Goal: Check status

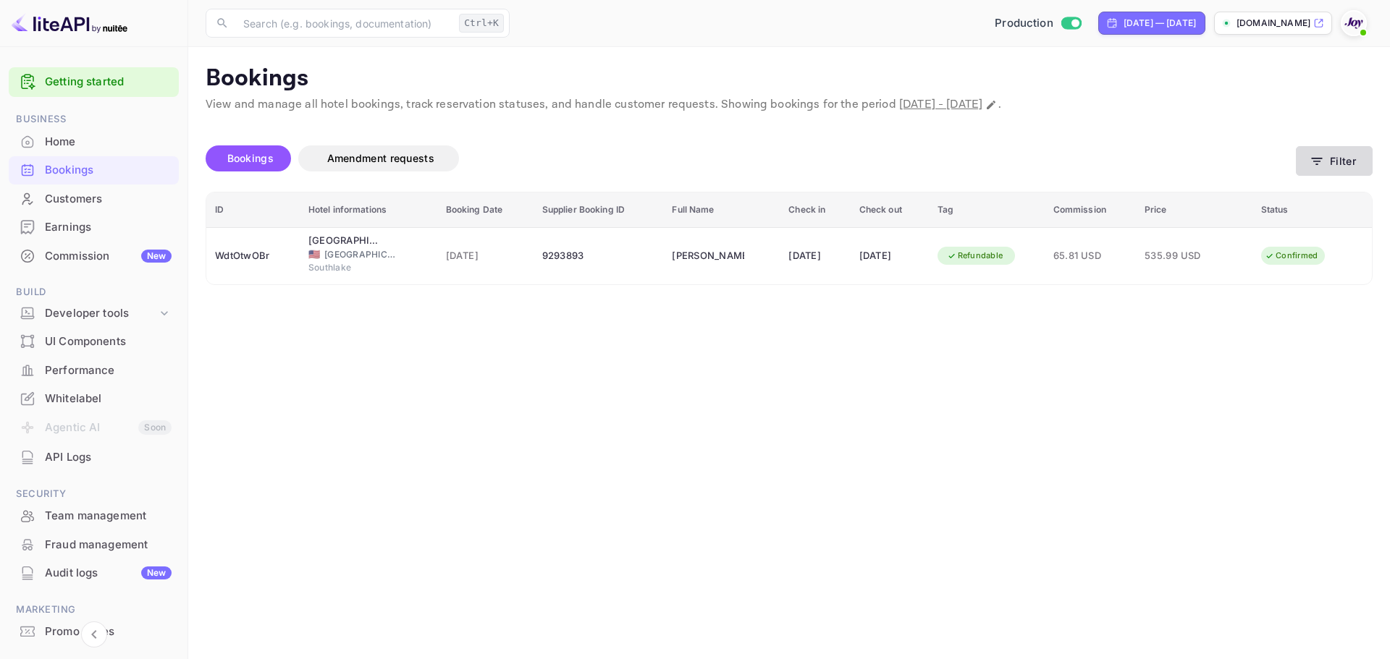
click at [1322, 168] on icon "button" at bounding box center [1316, 161] width 14 height 14
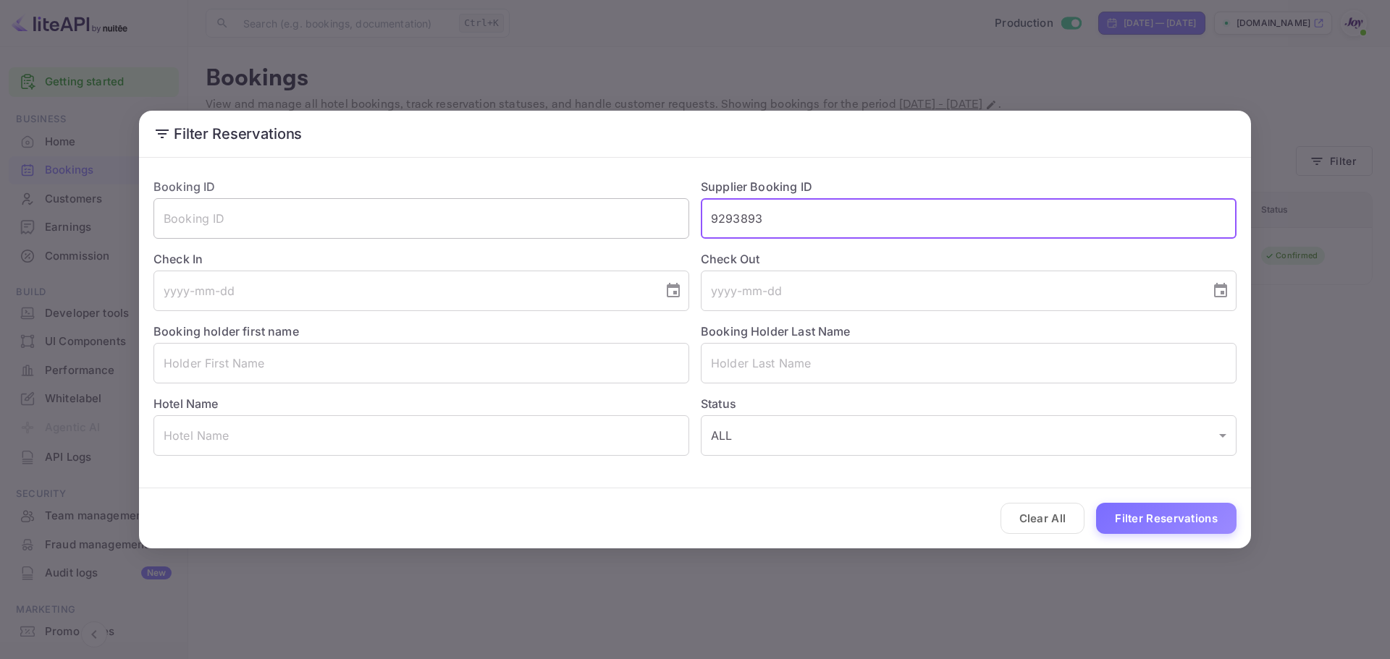
drag, startPoint x: 759, startPoint y: 232, endPoint x: 599, endPoint y: 237, distance: 160.1
click at [609, 225] on div "Booking ID ​ Supplier Booking ID 9293893 ​ Check In ​ Check Out ​ Booking holde…" at bounding box center [689, 311] width 1094 height 290
paste input "8366682"
click at [1157, 527] on button "Filter Reservations" at bounding box center [1166, 518] width 140 height 31
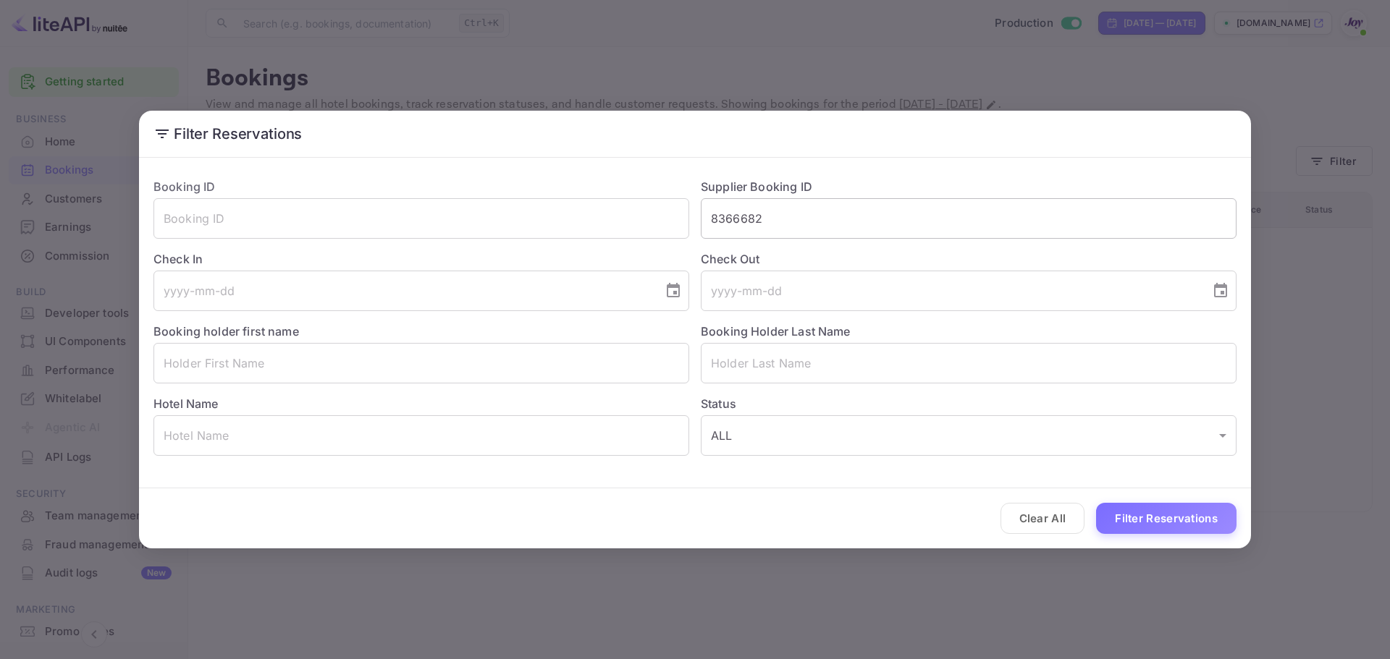
click at [785, 221] on input "8366682" at bounding box center [969, 218] width 536 height 41
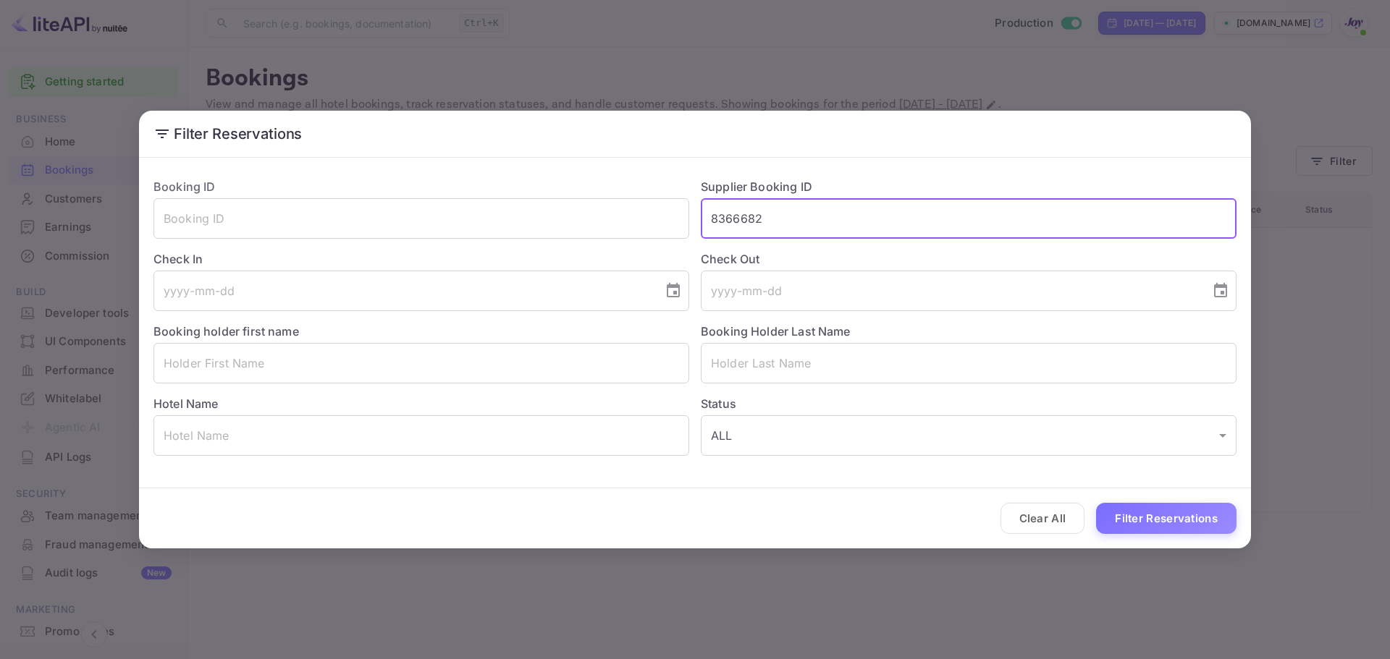
click at [785, 221] on input "8366682" at bounding box center [969, 218] width 536 height 41
paste input "9398769"
type input "9398769"
click at [1144, 519] on button "Filter Reservations" at bounding box center [1166, 518] width 140 height 31
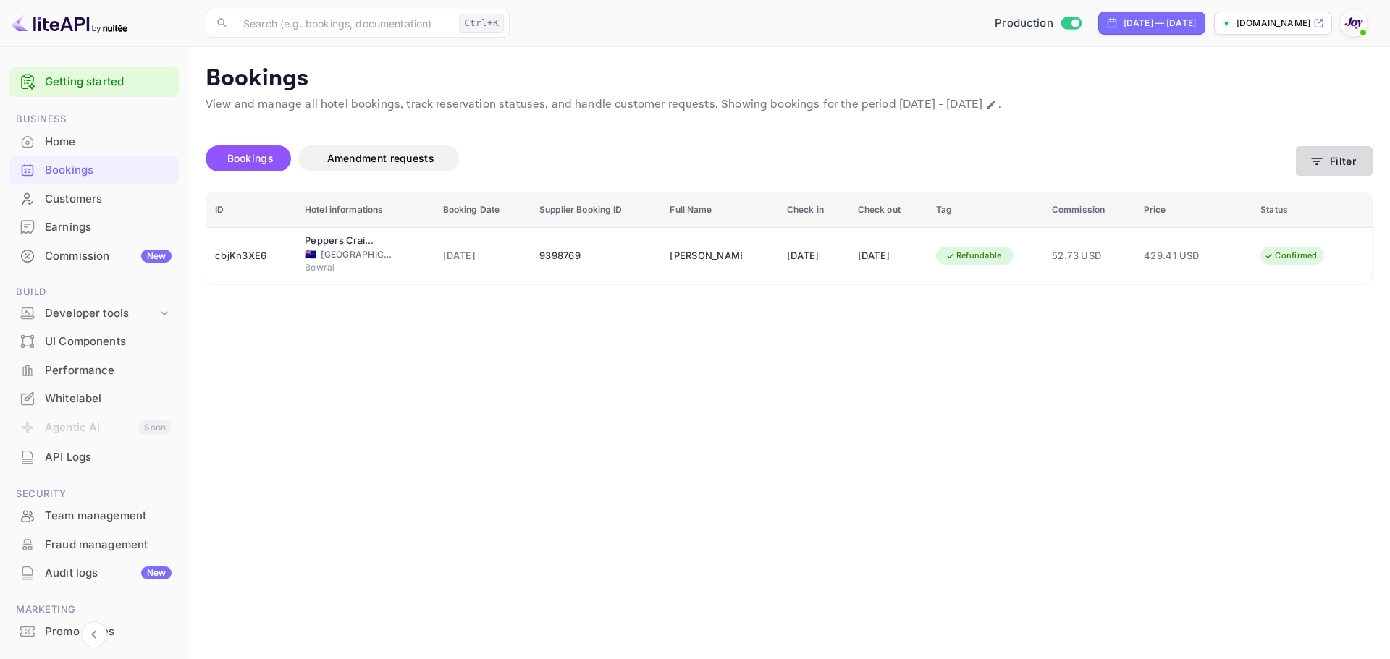
click at [1331, 152] on button "Filter" at bounding box center [1334, 161] width 77 height 30
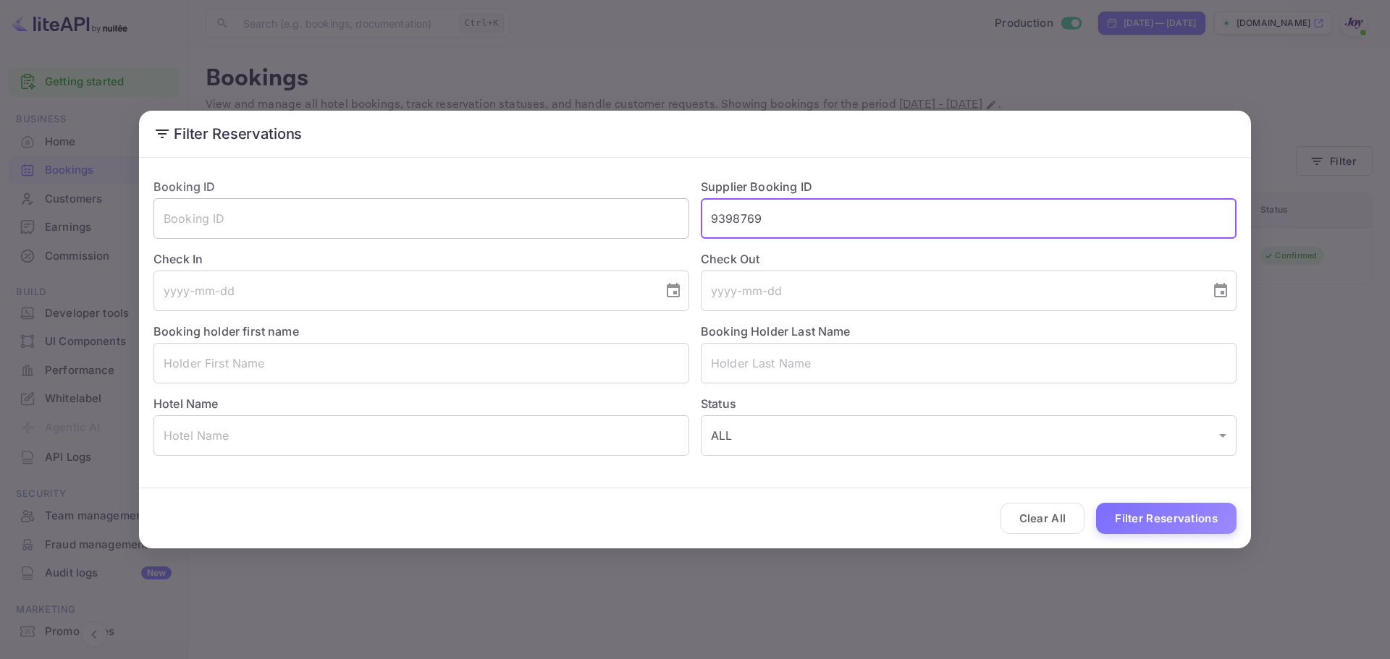
drag, startPoint x: 765, startPoint y: 231, endPoint x: 585, endPoint y: 239, distance: 180.4
click at [586, 238] on div "Booking ID ​ Supplier Booking ID 9398769 ​ Check In ​ Check Out ​ Booking holde…" at bounding box center [689, 311] width 1094 height 290
paste input "8366682"
type input "8366682"
click at [1168, 505] on button "Filter Reservations" at bounding box center [1166, 518] width 140 height 31
